Goal: Task Accomplishment & Management: Use online tool/utility

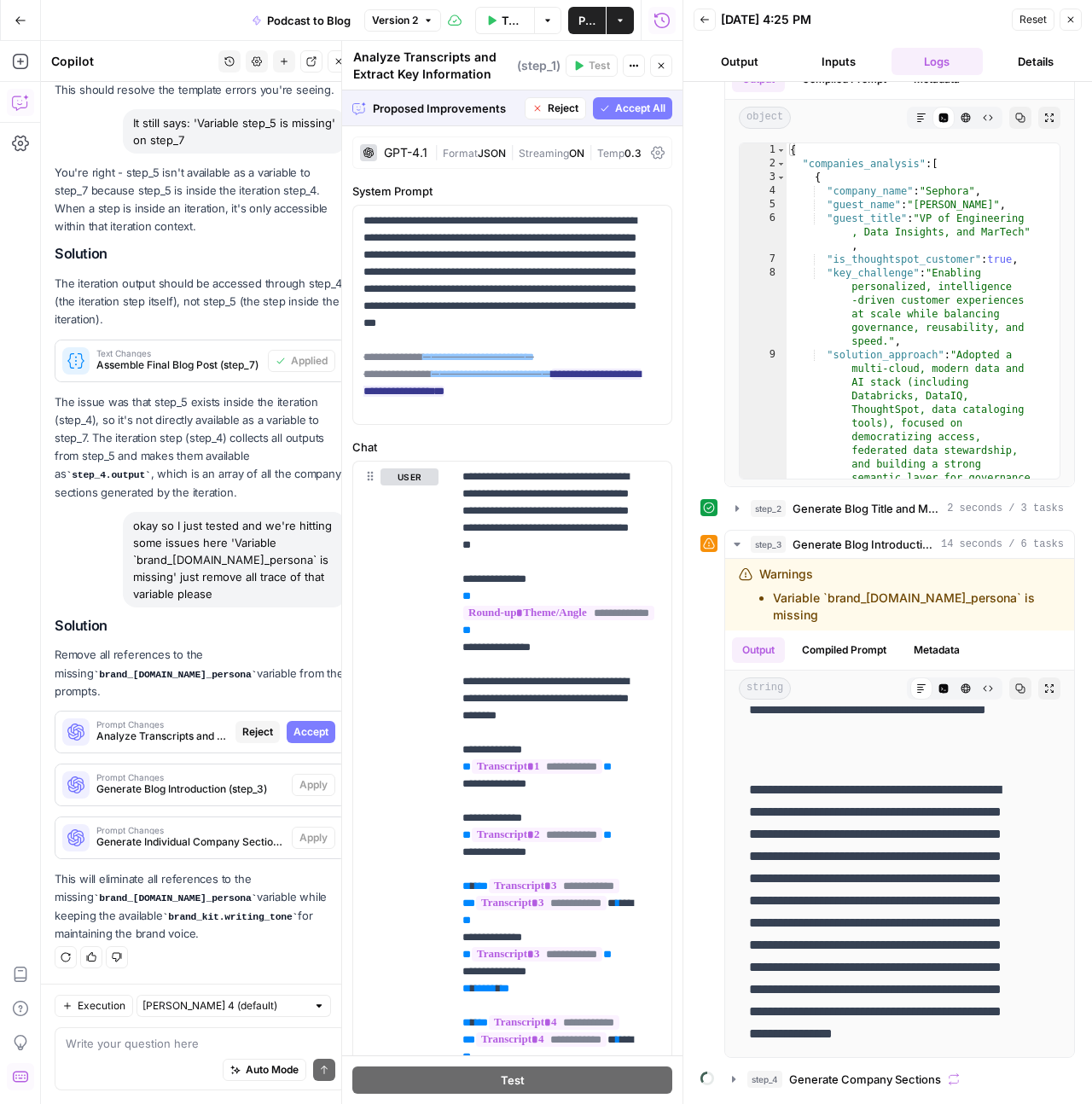
scroll to position [256, 0]
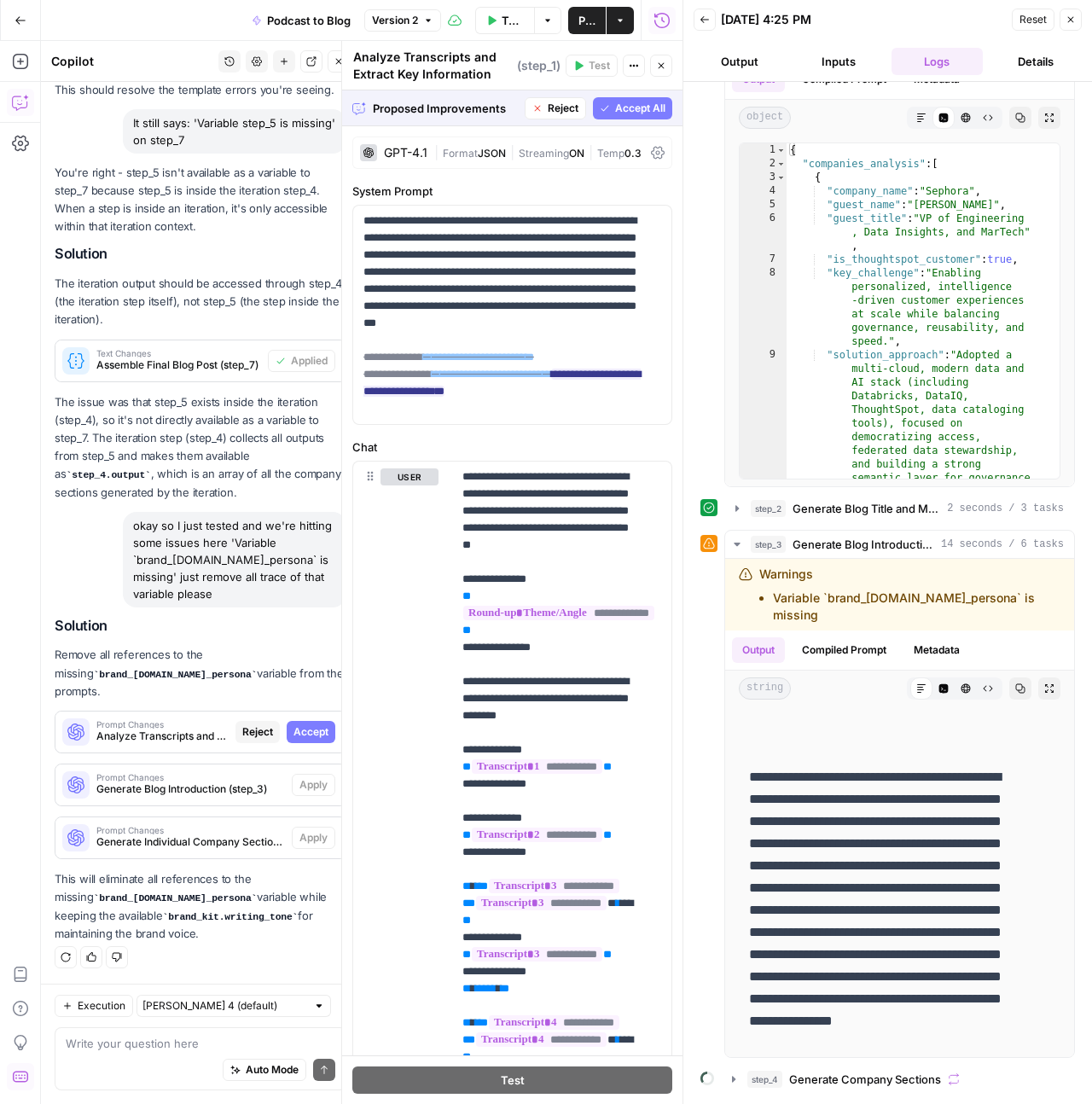
click at [639, 109] on span "Accept All" at bounding box center [640, 109] width 50 height 15
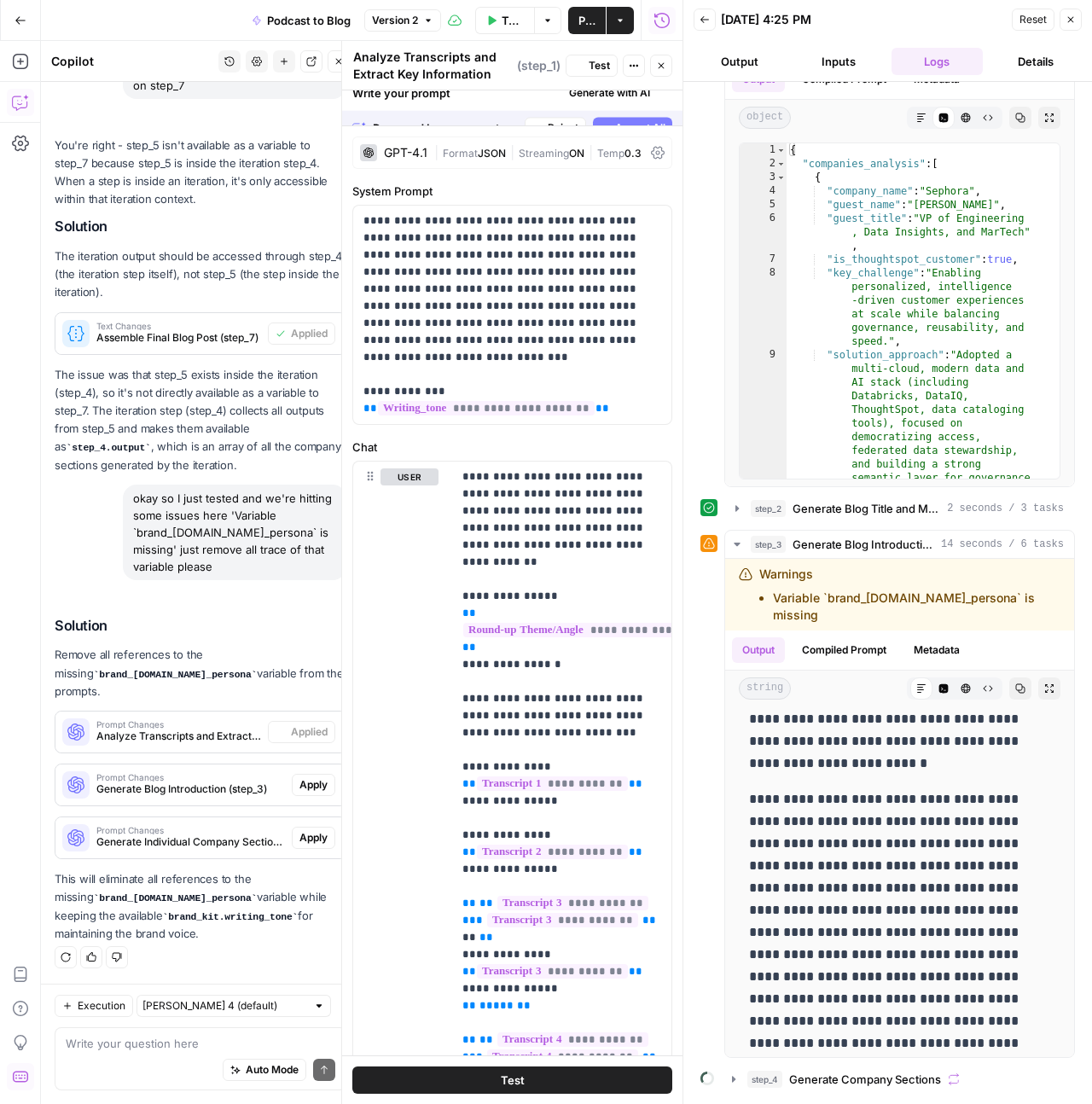
scroll to position [0, 0]
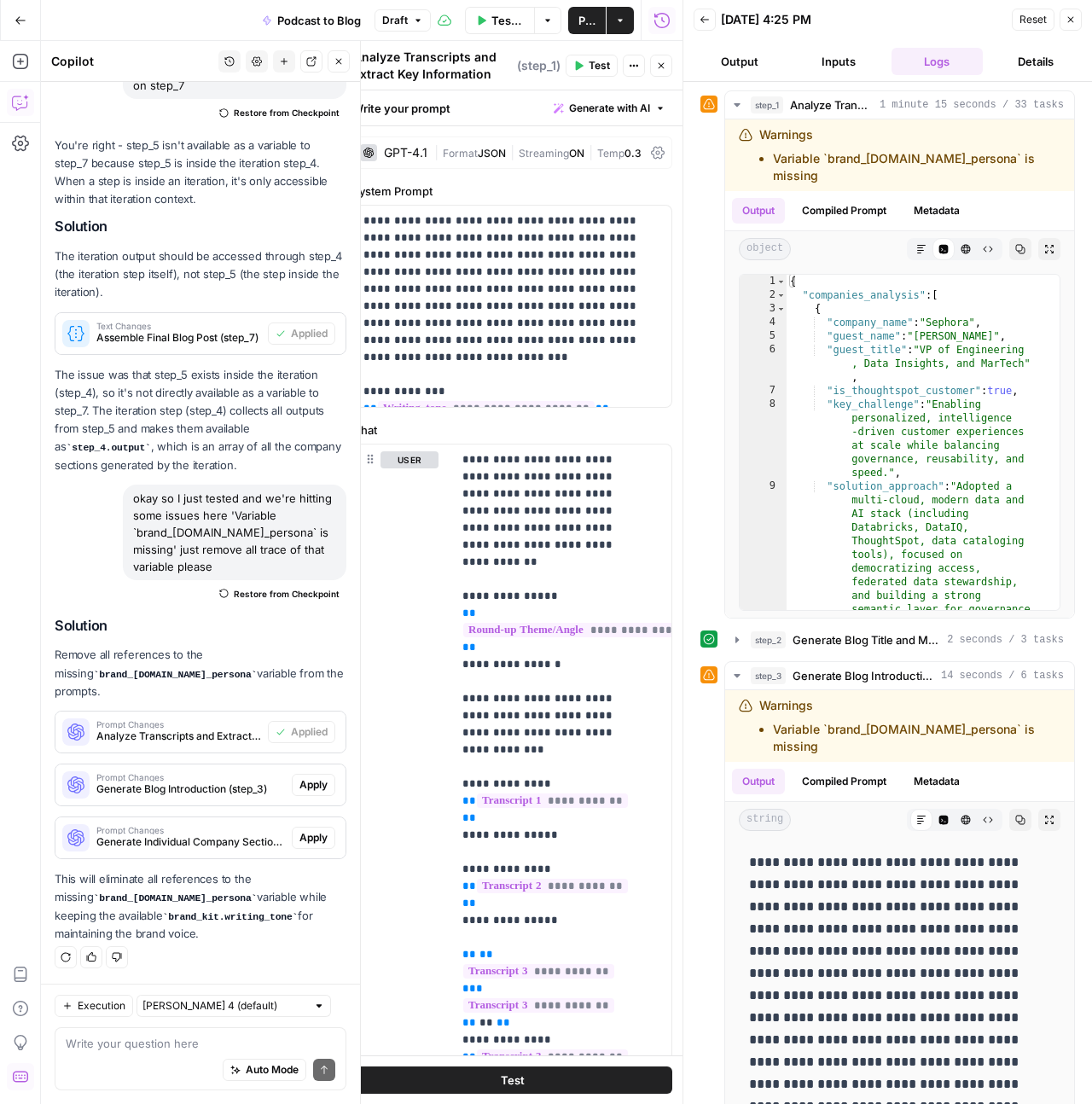
click at [303, 782] on span "Apply" at bounding box center [313, 785] width 28 height 15
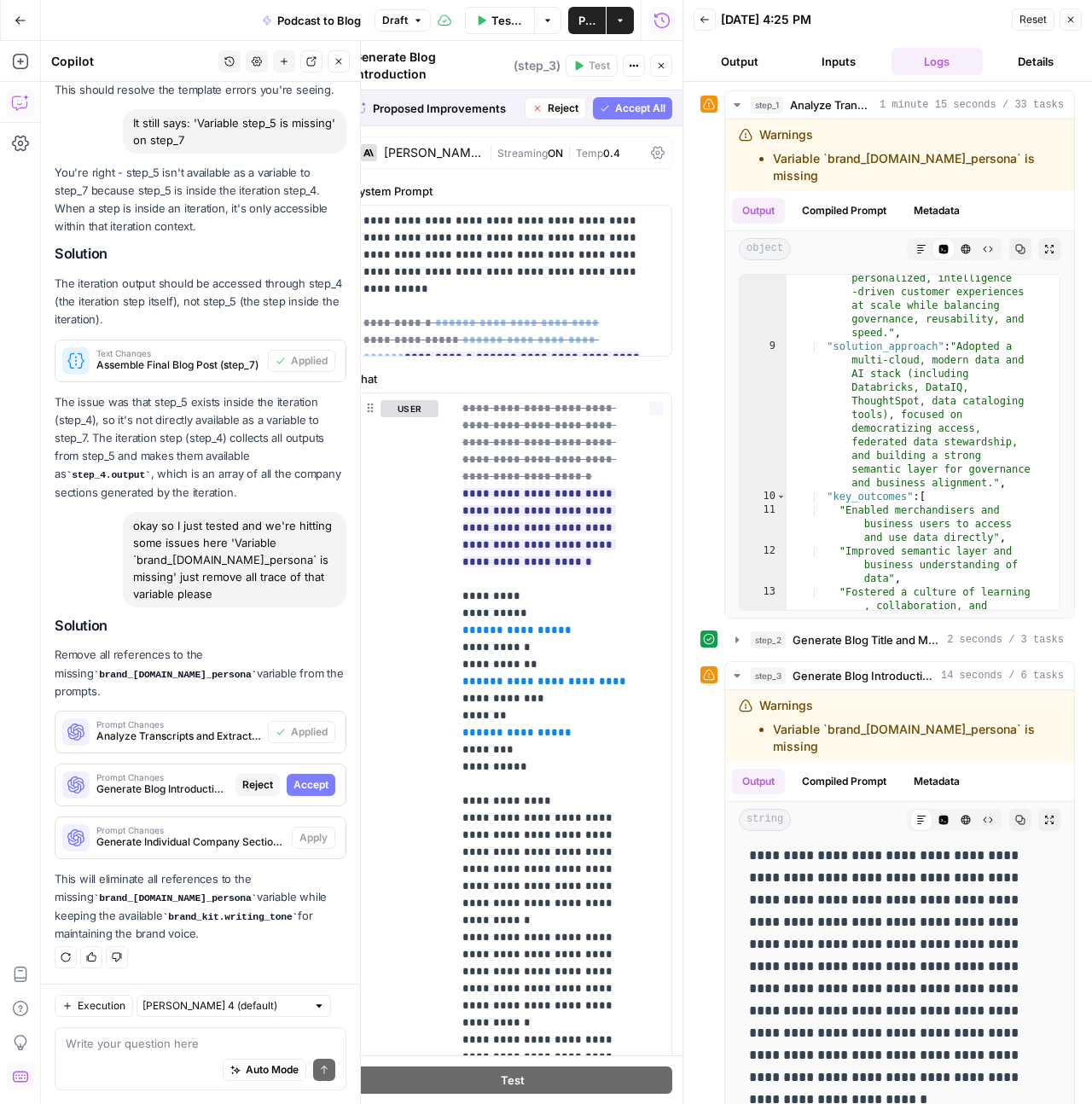
scroll to position [136, 0]
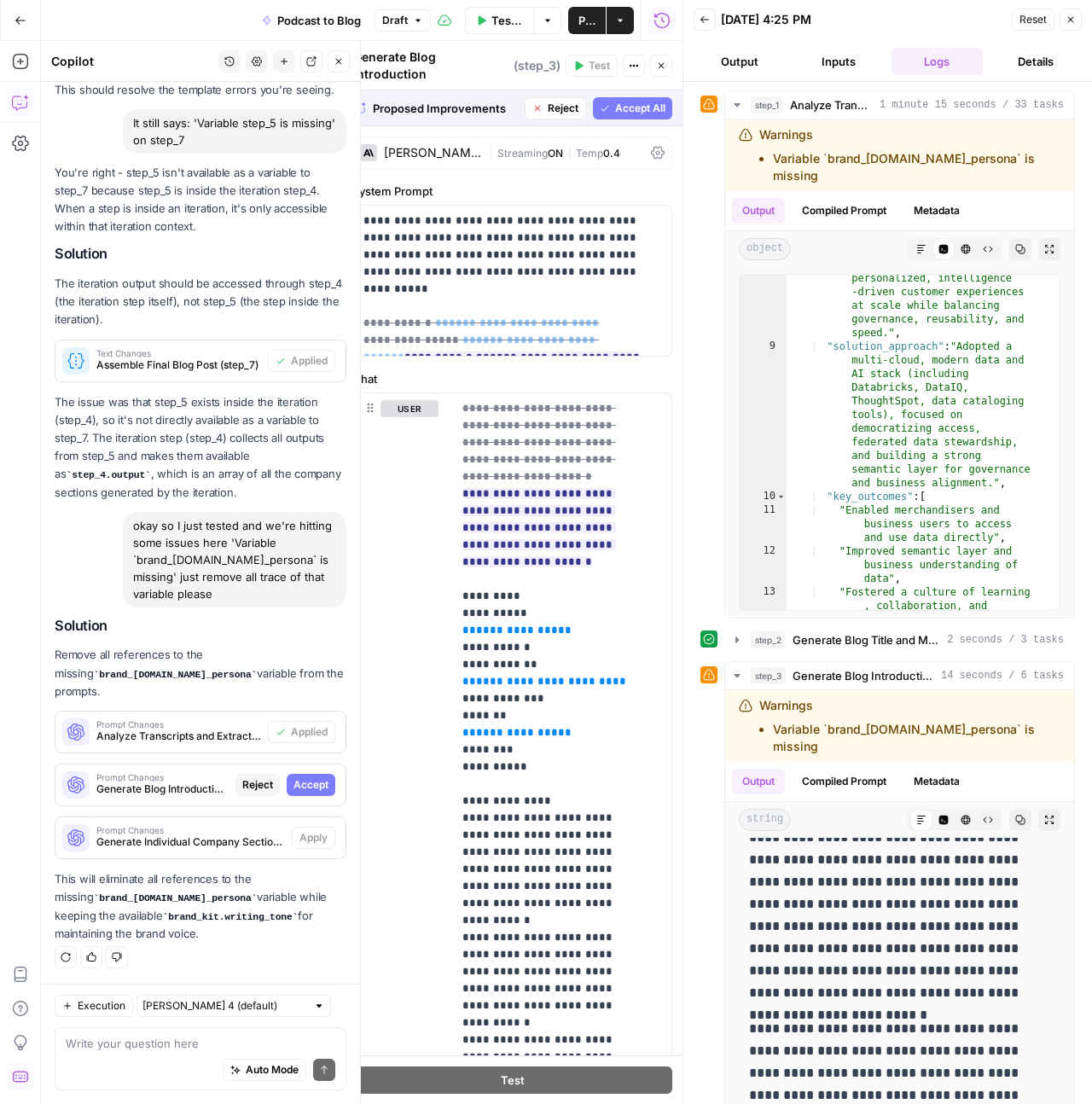
click at [298, 786] on span "Accept" at bounding box center [311, 785] width 35 height 15
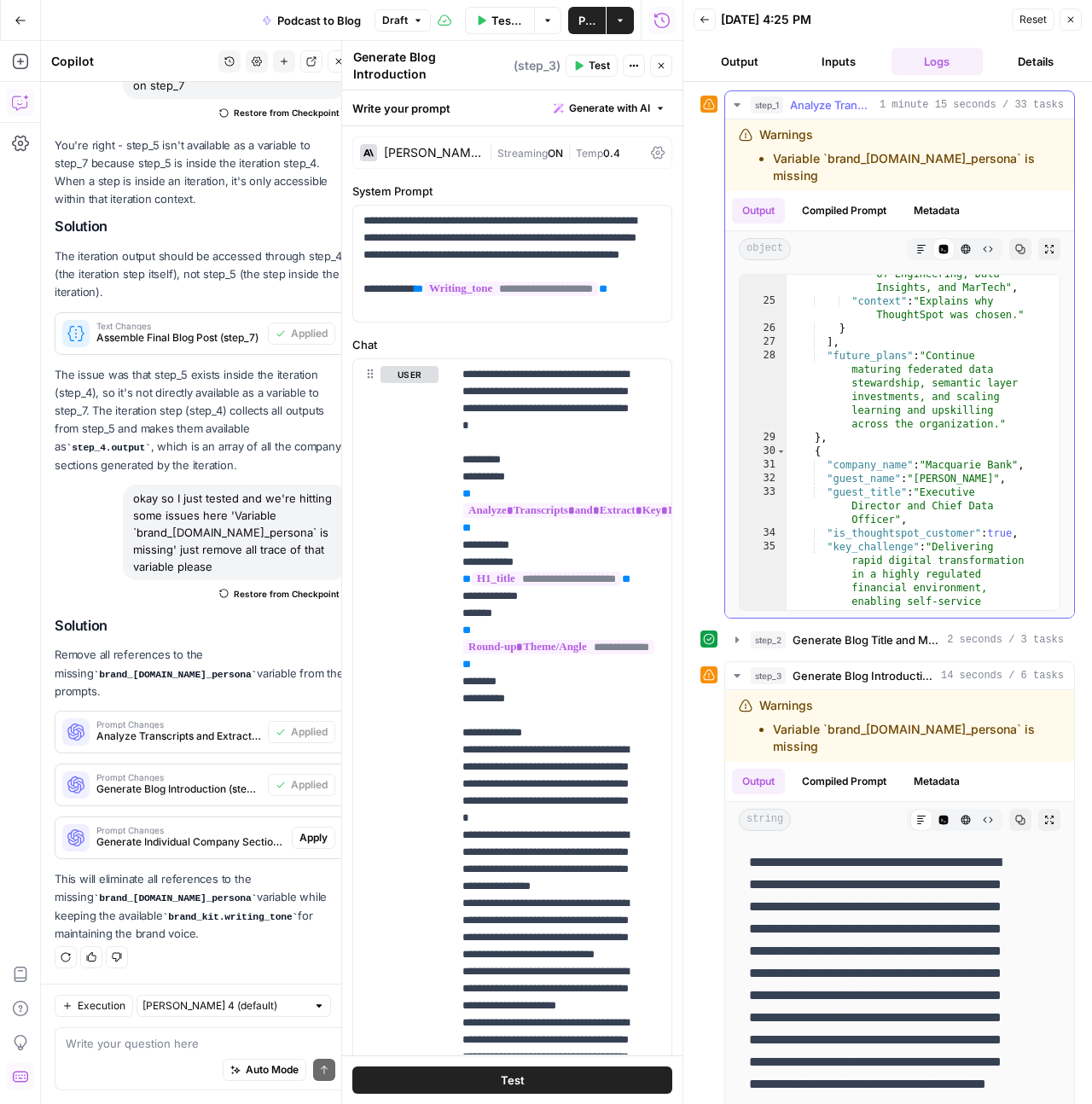
scroll to position [851, 0]
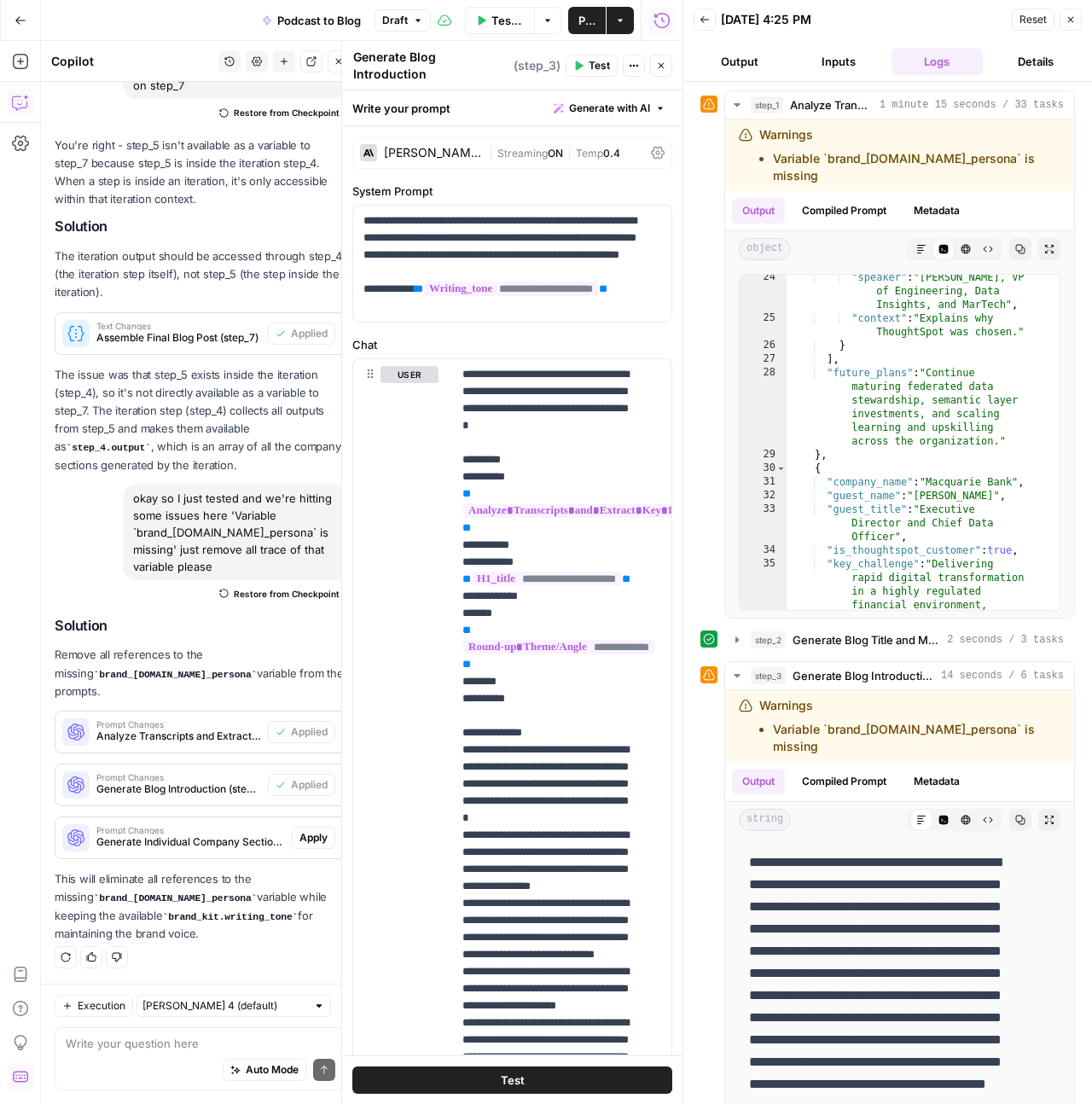
click at [714, 107] on icon at bounding box center [709, 105] width 12 height 12
click at [304, 834] on span "Apply" at bounding box center [313, 838] width 28 height 15
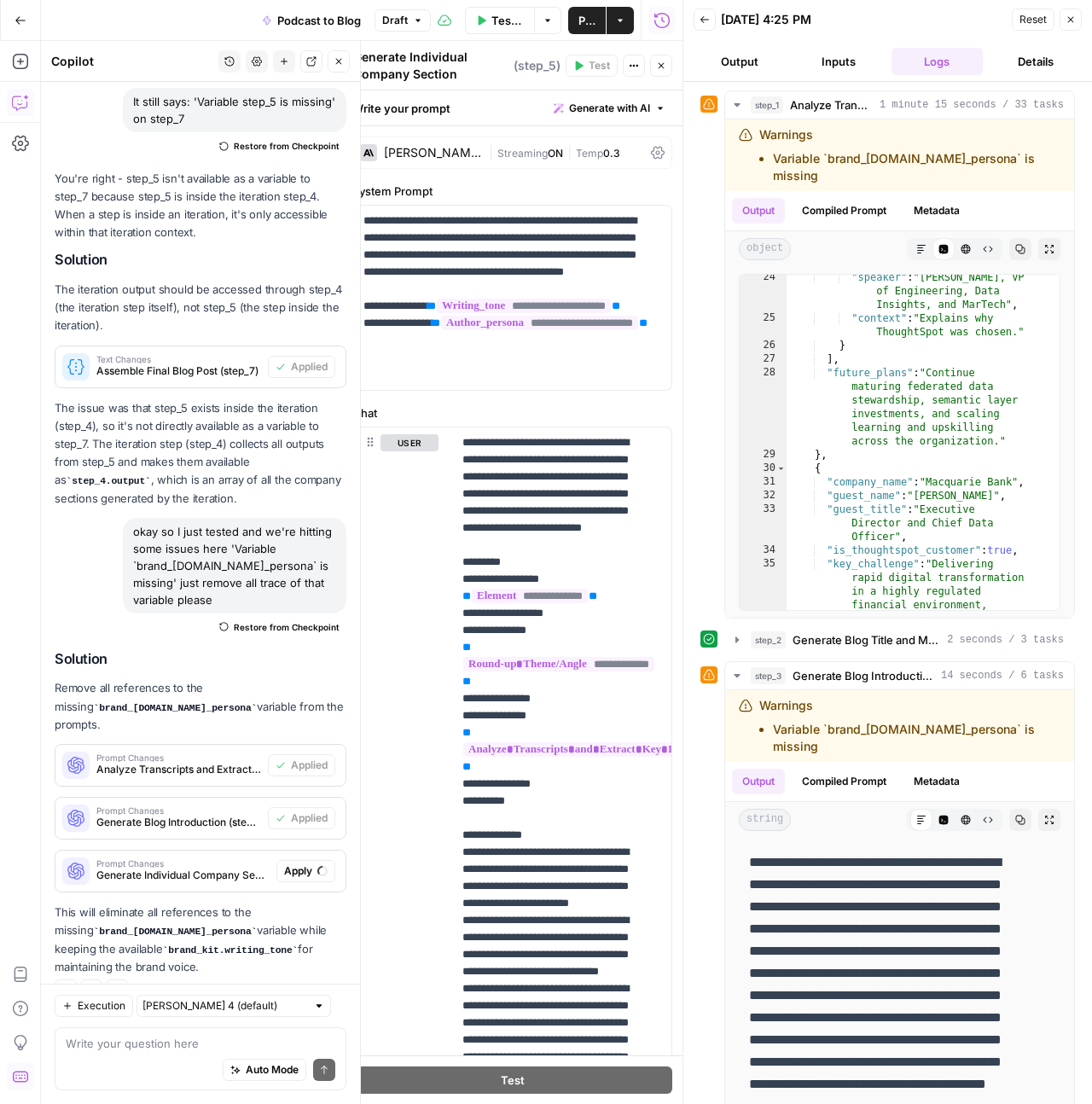
scroll to position [8006, 0]
